Goal: Task Accomplishment & Management: Use online tool/utility

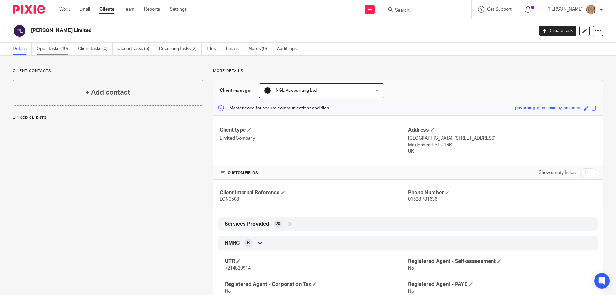
click at [52, 48] on link "Open tasks (10)" at bounding box center [55, 49] width 37 height 13
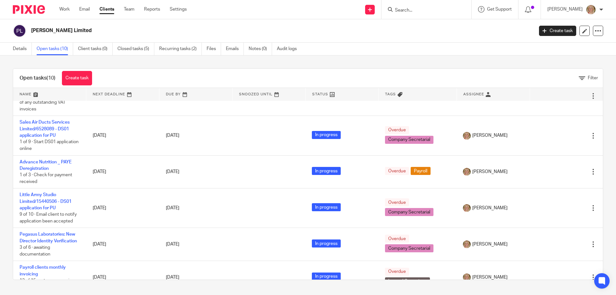
scroll to position [128, 0]
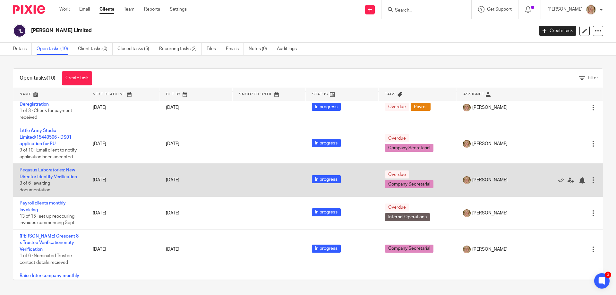
click at [43, 166] on td "Pegasus Laboratories: New Director Identity Verification 3 of 6 · awaiting docu…" at bounding box center [49, 180] width 73 height 33
click at [43, 168] on link "Pegasus Laboratories: New Director Identity Verification" at bounding box center [48, 173] width 57 height 11
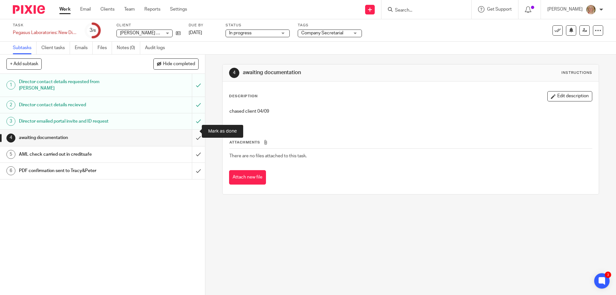
click at [192, 130] on input "submit" at bounding box center [102, 138] width 205 height 16
